Goal: Information Seeking & Learning: Learn about a topic

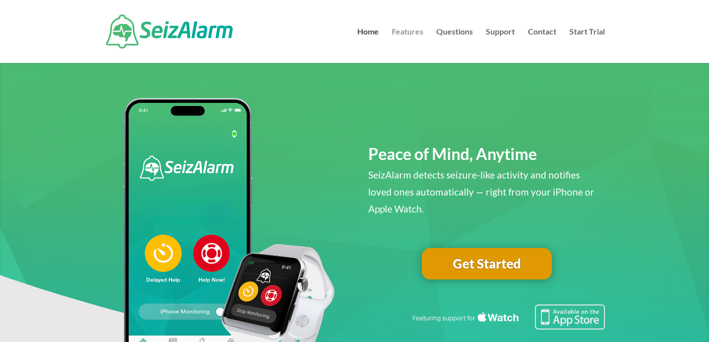
click at [401, 32] on link "Features" at bounding box center [408, 45] width 32 height 35
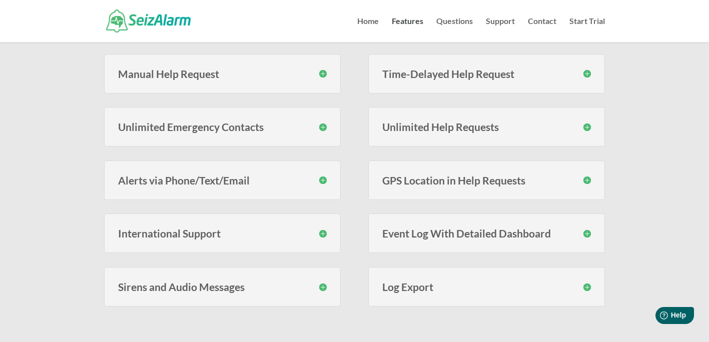
scroll to position [300, 0]
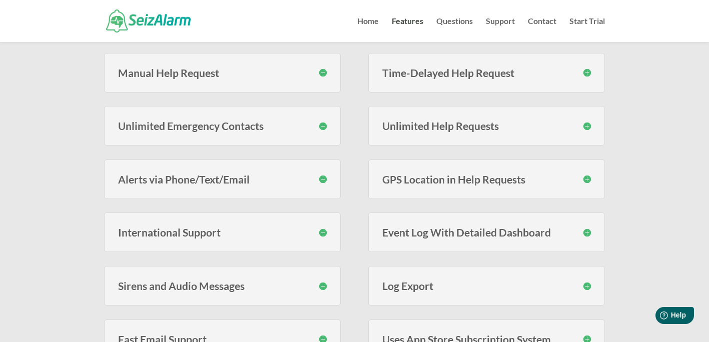
click at [437, 238] on h3 "Event Log With Detailed Dashboard" at bounding box center [486, 232] width 209 height 11
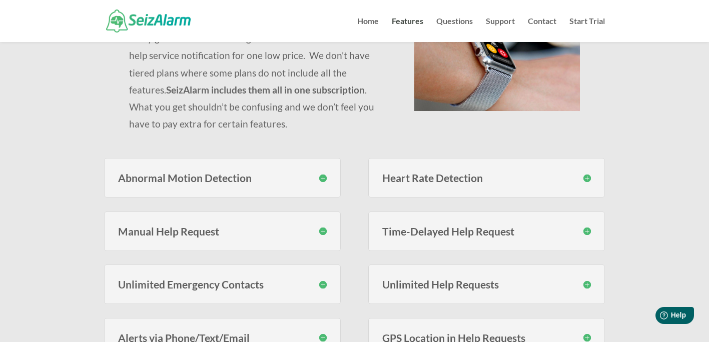
scroll to position [0, 0]
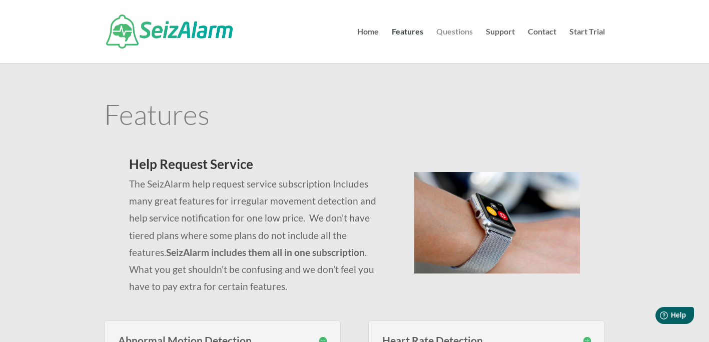
click at [448, 29] on link "Questions" at bounding box center [454, 45] width 37 height 35
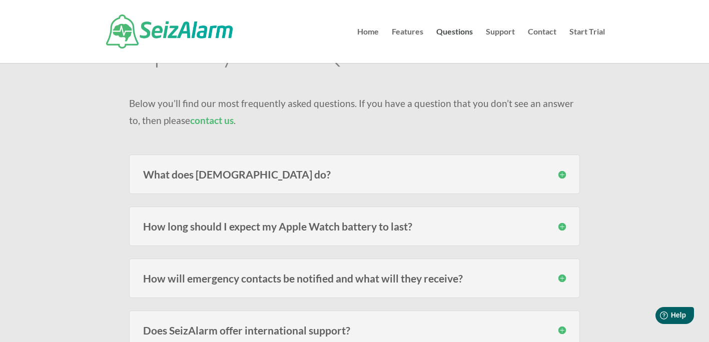
click at [225, 171] on h3 "What does SeizAlarm do?" at bounding box center [354, 174] width 423 height 11
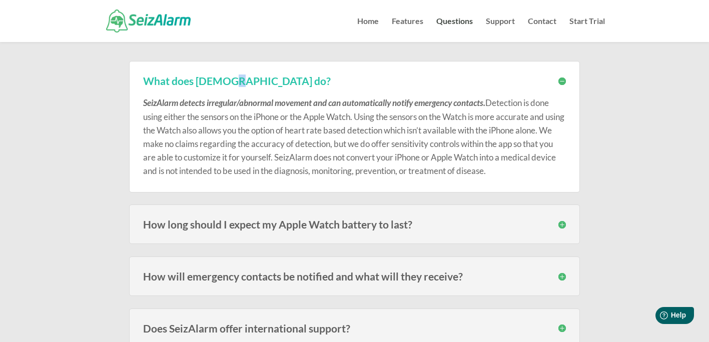
scroll to position [150, 0]
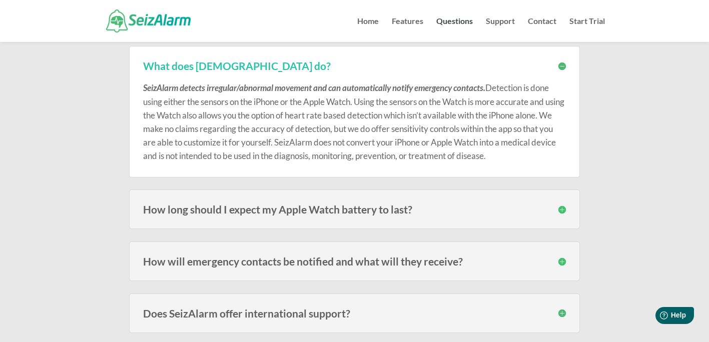
click at [217, 211] on h3 "How long should I expect my Apple Watch battery to last?" at bounding box center [354, 209] width 423 height 11
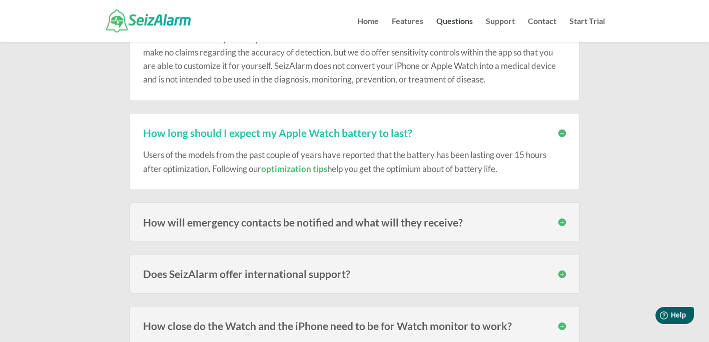
scroll to position [250, 0]
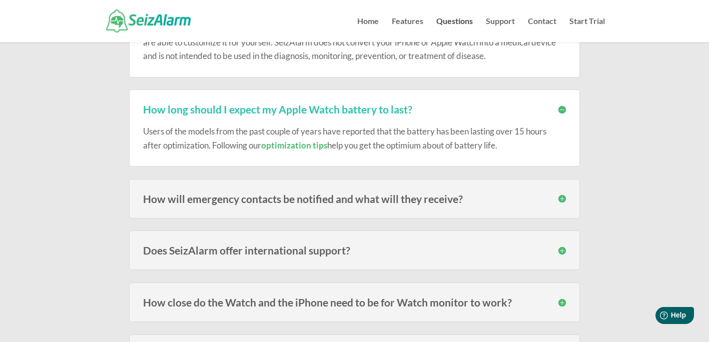
click at [262, 200] on h3 "How will emergency contacts be notified and what will they receive?" at bounding box center [354, 199] width 423 height 11
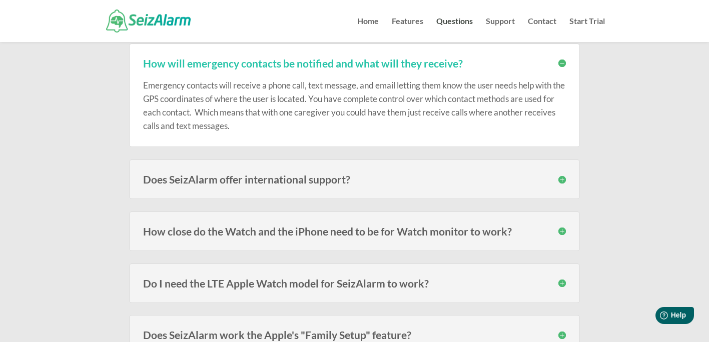
scroll to position [400, 0]
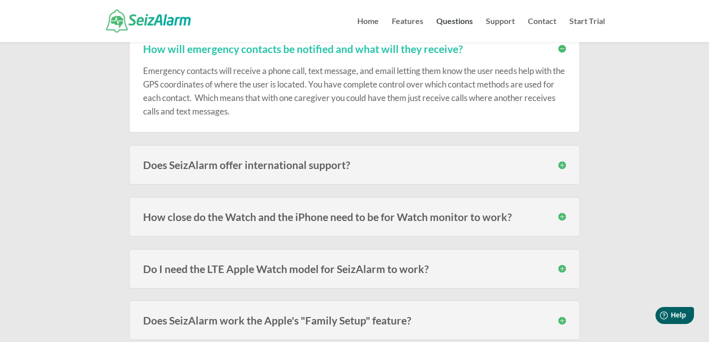
click at [219, 167] on h3 "Does SeizAlarm offer international support?" at bounding box center [354, 165] width 423 height 11
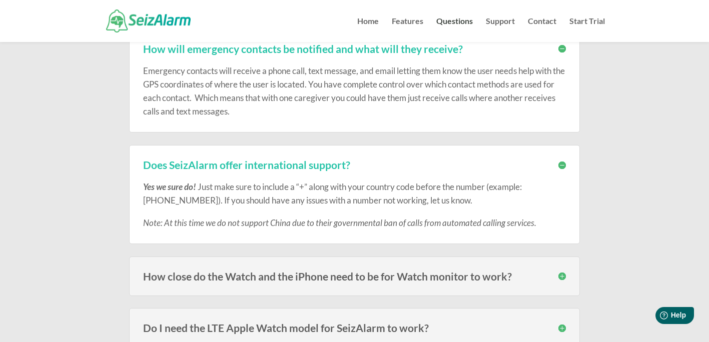
click at [207, 274] on h3 "How close do the Watch and the iPhone need to be for Watch monitor to work?" at bounding box center [354, 276] width 423 height 11
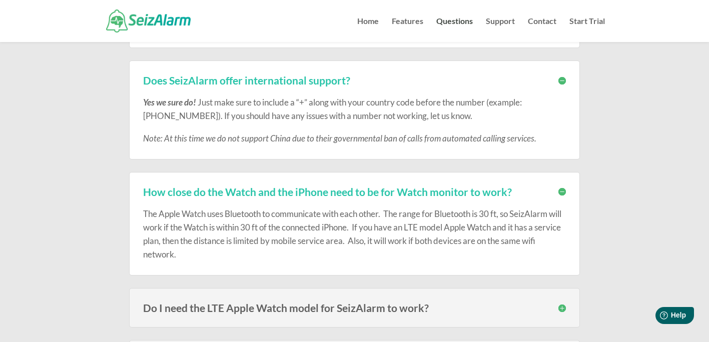
scroll to position [500, 0]
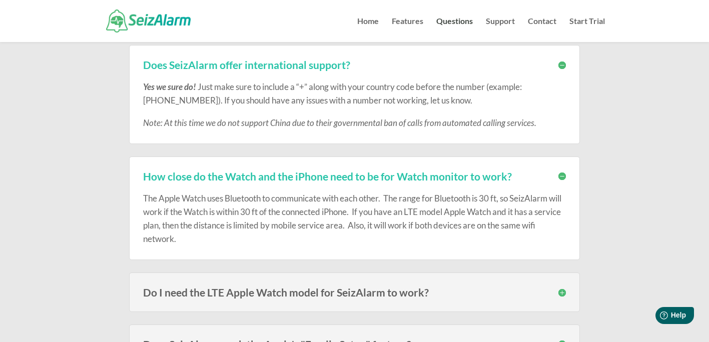
click at [242, 282] on div "Do I need the LTE Apple Watch model for SeizAlarm to work? No, you do not. Thou…" at bounding box center [354, 293] width 451 height 40
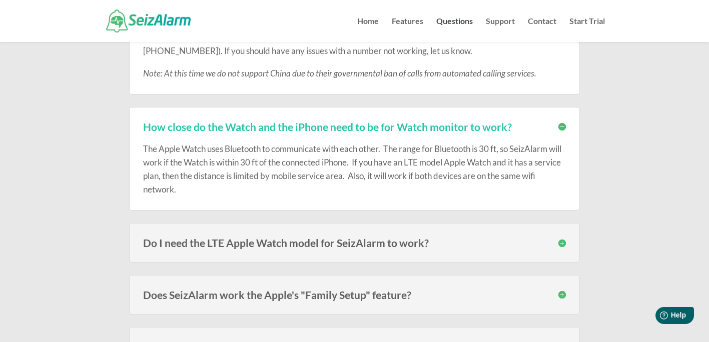
scroll to position [551, 0]
click at [240, 256] on div "Do I need the LTE Apple Watch model for SeizAlarm to work? No, you do not. Thou…" at bounding box center [354, 243] width 451 height 40
click at [237, 241] on h3 "Do I need the LTE Apple Watch model for SeizAlarm to work?" at bounding box center [354, 242] width 423 height 11
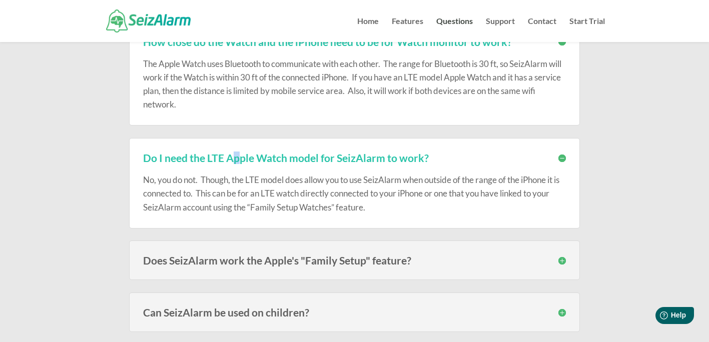
scroll to position [651, 0]
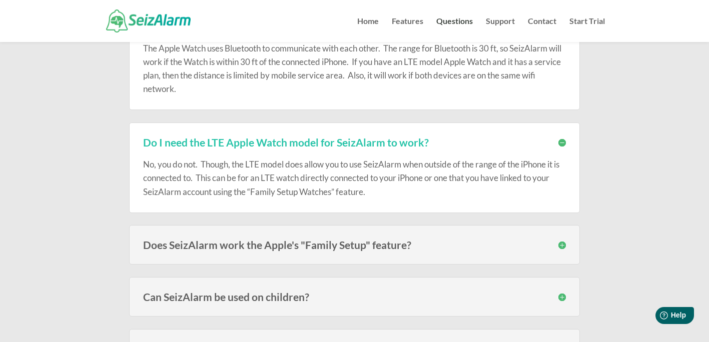
click at [245, 242] on h3 "Does SeizAlarm work the Apple's "Family Setup" feature?" at bounding box center [354, 245] width 423 height 11
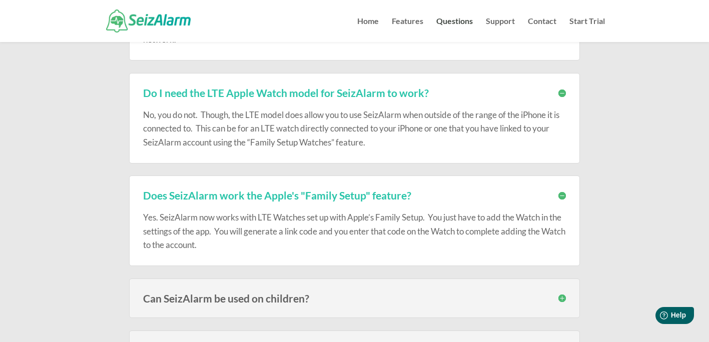
scroll to position [701, 0]
click at [246, 291] on div "Can SeizAlarm be used on children? Yes! We have many subscribers that use the W…" at bounding box center [354, 298] width 451 height 40
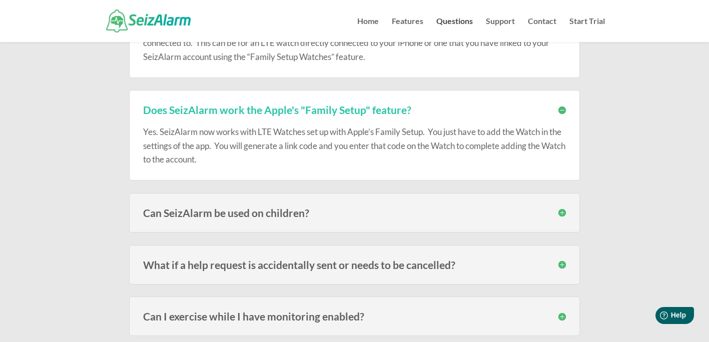
scroll to position [801, 0]
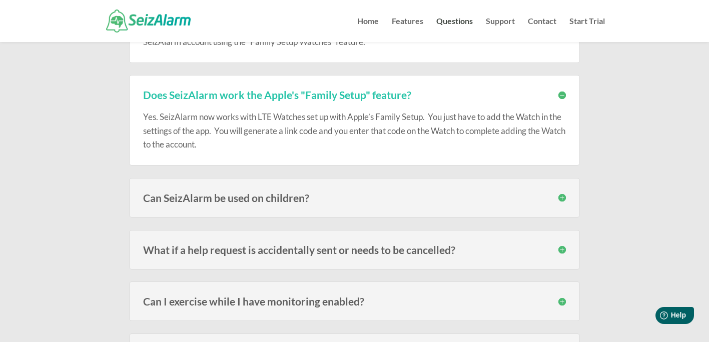
click at [237, 200] on h3 "Can SeizAlarm be used on children?" at bounding box center [354, 198] width 423 height 11
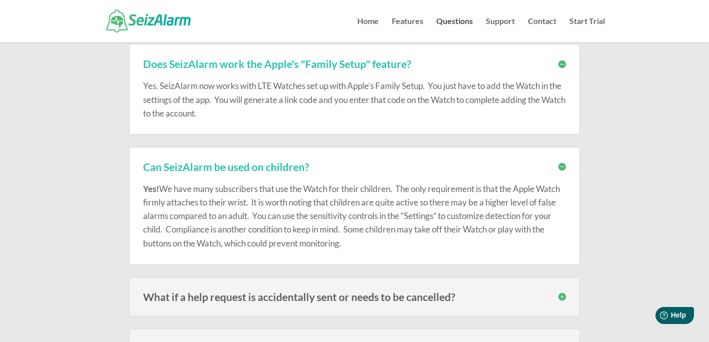
scroll to position [901, 0]
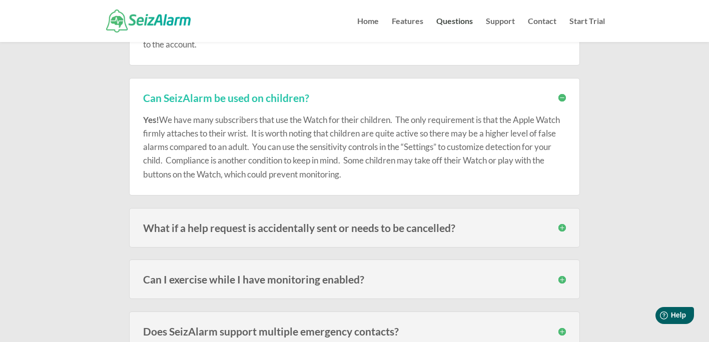
click at [228, 231] on h3 "What if a help request is accidentally sent or needs to be cancelled?" at bounding box center [354, 228] width 423 height 11
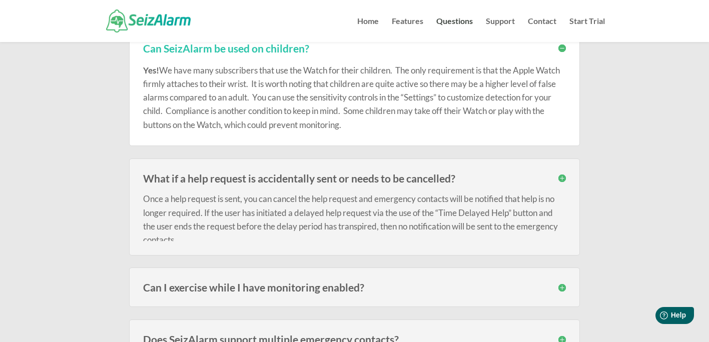
scroll to position [951, 0]
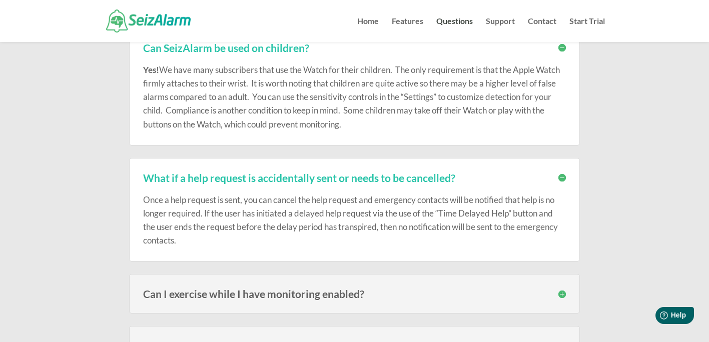
click at [243, 289] on h3 "Can I exercise while I have monitoring enabled?" at bounding box center [354, 294] width 423 height 11
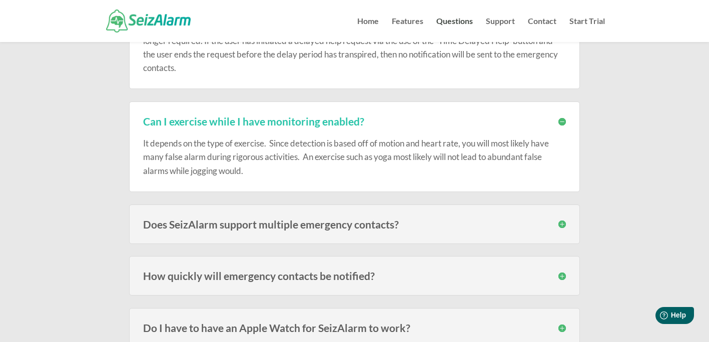
scroll to position [1201, 0]
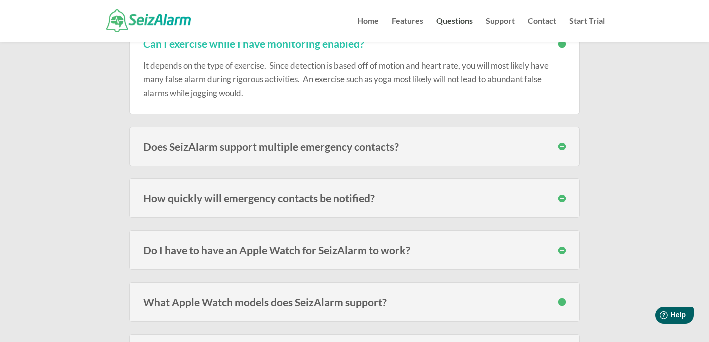
click at [242, 209] on div "How quickly will emergency contacts be notified? Speed varies on carrier signal…" at bounding box center [354, 199] width 451 height 40
click at [247, 211] on div "How quickly will emergency contacts be notified? Speed varies on carrier signal…" at bounding box center [354, 199] width 451 height 40
click at [248, 194] on h3 "How quickly will emergency contacts be notified?" at bounding box center [354, 198] width 423 height 11
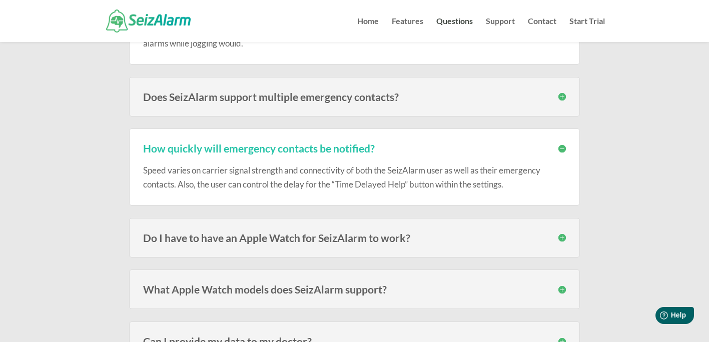
scroll to position [1301, 0]
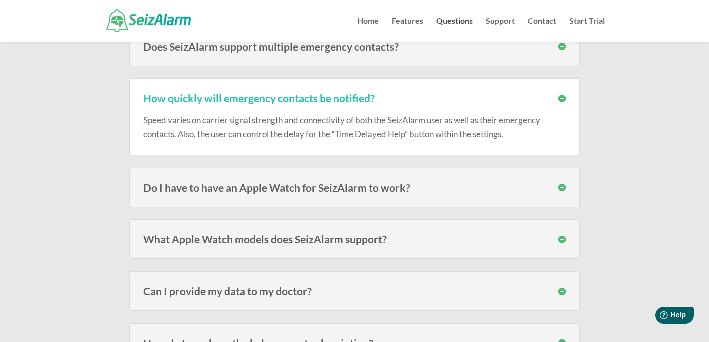
click at [232, 200] on div "Do I have to have an Apple Watch for SeizAlarm to work? No , the Watch adds the…" at bounding box center [354, 188] width 451 height 40
click at [234, 187] on h3 "Do I have to have an Apple Watch for SeizAlarm to work?" at bounding box center [354, 188] width 423 height 11
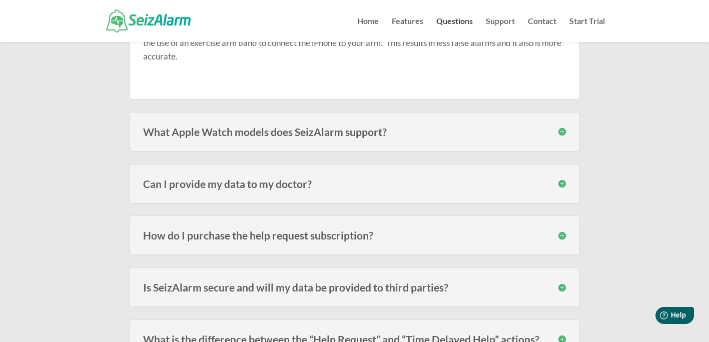
scroll to position [1652, 0]
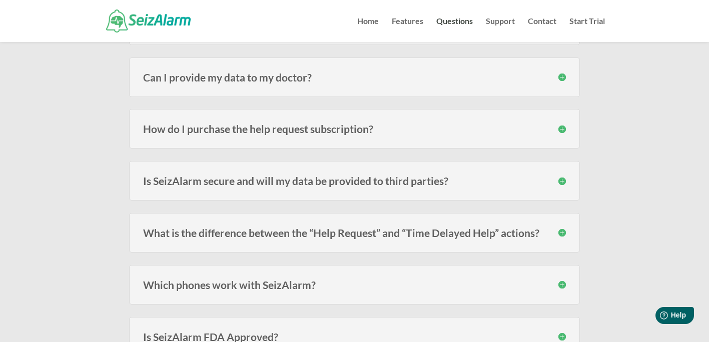
click at [220, 83] on h3 "Can I provide my data to my doctor?" at bounding box center [354, 77] width 423 height 11
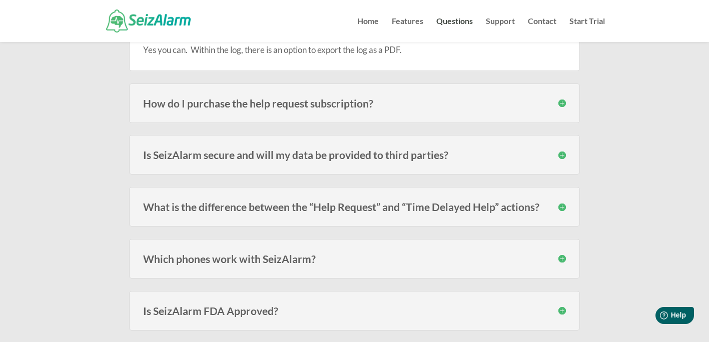
scroll to position [1702, 0]
click at [278, 103] on h3 "How do I purchase the help request subscription?" at bounding box center [354, 103] width 423 height 11
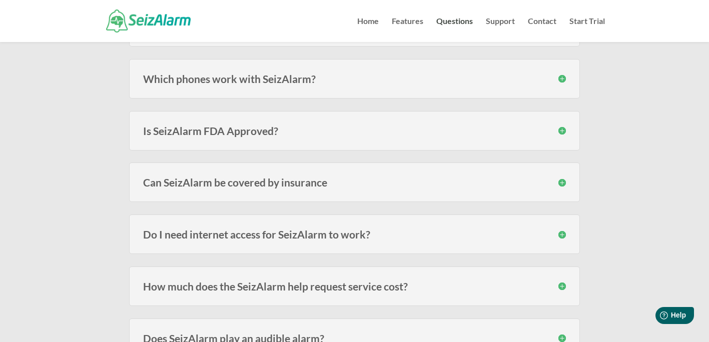
scroll to position [1952, 0]
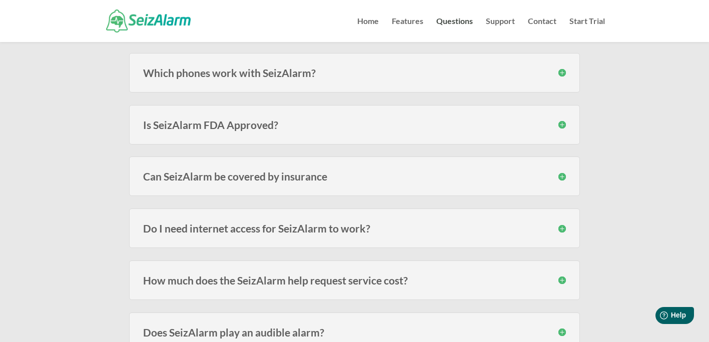
click at [312, 187] on div "Can SeizAlarm be covered by insurance In most cases no, since the alert subscri…" at bounding box center [354, 177] width 451 height 40
click at [299, 179] on h3 "Can SeizAlarm be covered by insurance" at bounding box center [354, 176] width 423 height 11
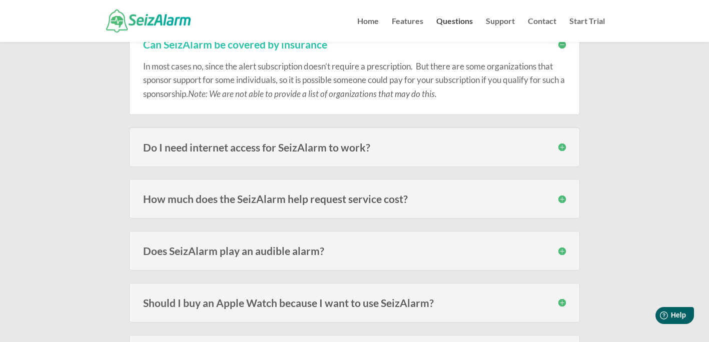
scroll to position [2102, 0]
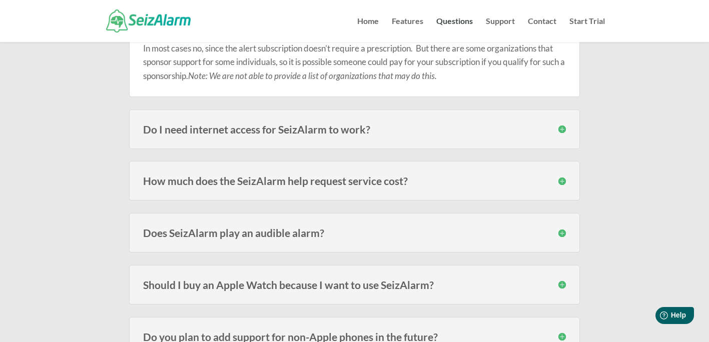
click at [192, 184] on h3 "How much does the SeizAlarm help request service cost?" at bounding box center [354, 181] width 423 height 11
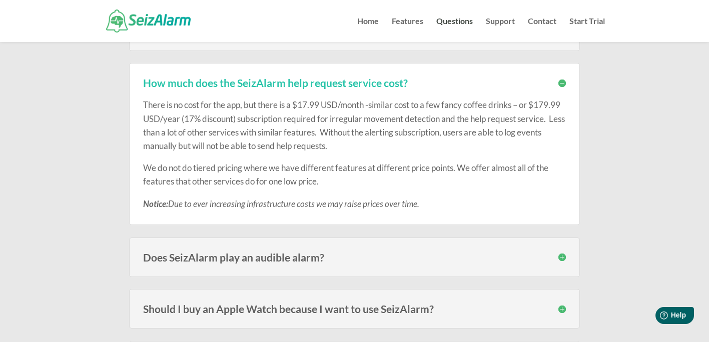
scroll to position [2202, 0]
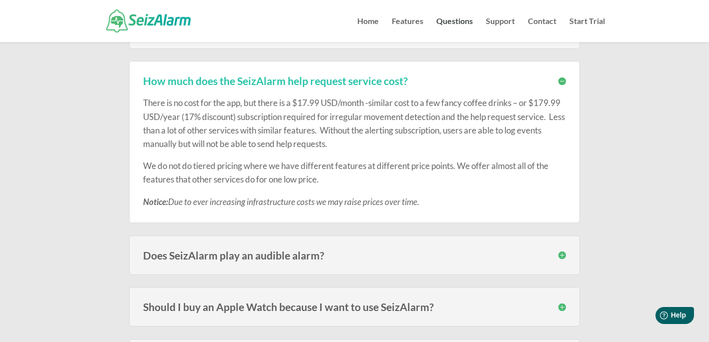
click at [209, 245] on div "Does SeizAlarm play an audible alarm? Yes, in addition to contacting your emerg…" at bounding box center [354, 256] width 451 height 40
click at [208, 257] on h3 "Does SeizAlarm play an audible alarm?" at bounding box center [354, 255] width 423 height 11
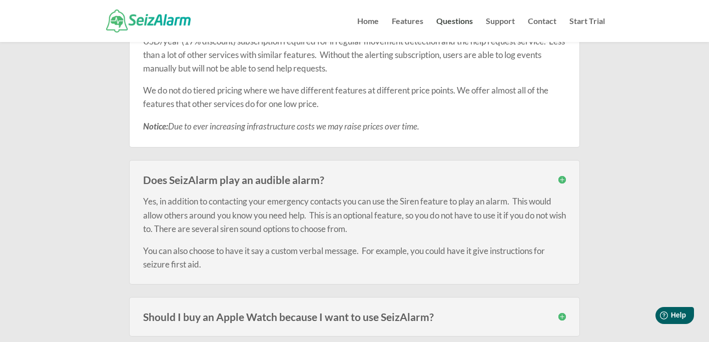
scroll to position [2302, 0]
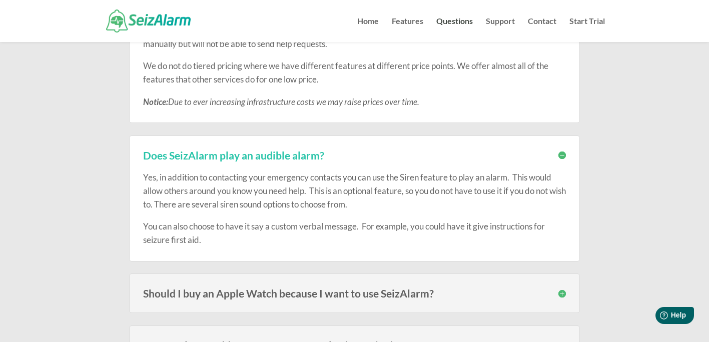
click at [204, 308] on div "Should I buy an Apple Watch because I want to use SeizAlarm? The idea for SeizA…" at bounding box center [354, 294] width 451 height 40
click at [203, 294] on h3 "Should I buy an Apple Watch because I want to use SeizAlarm?" at bounding box center [354, 293] width 423 height 11
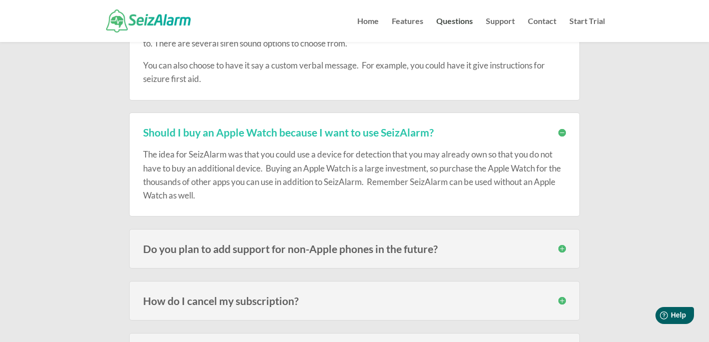
scroll to position [2552, 0]
